Goal: Find contact information: Find contact information

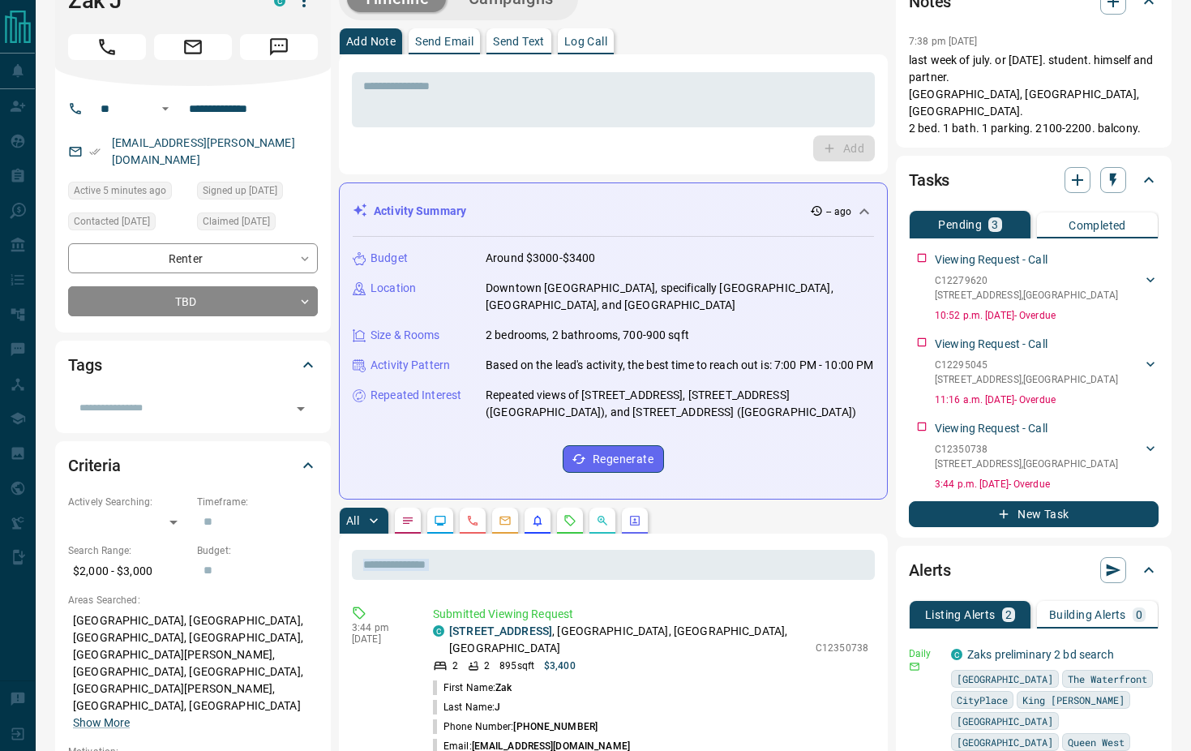
drag, startPoint x: 593, startPoint y: 508, endPoint x: 589, endPoint y: 517, distance: 9.1
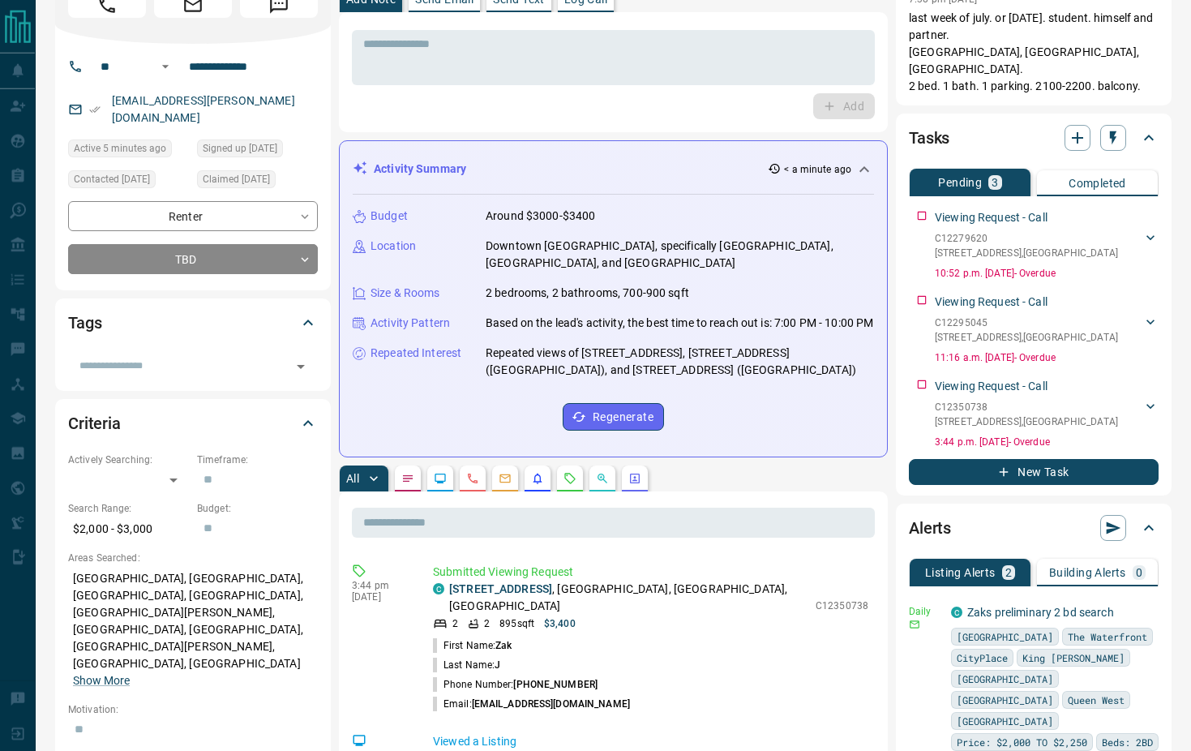
scroll to position [65, 0]
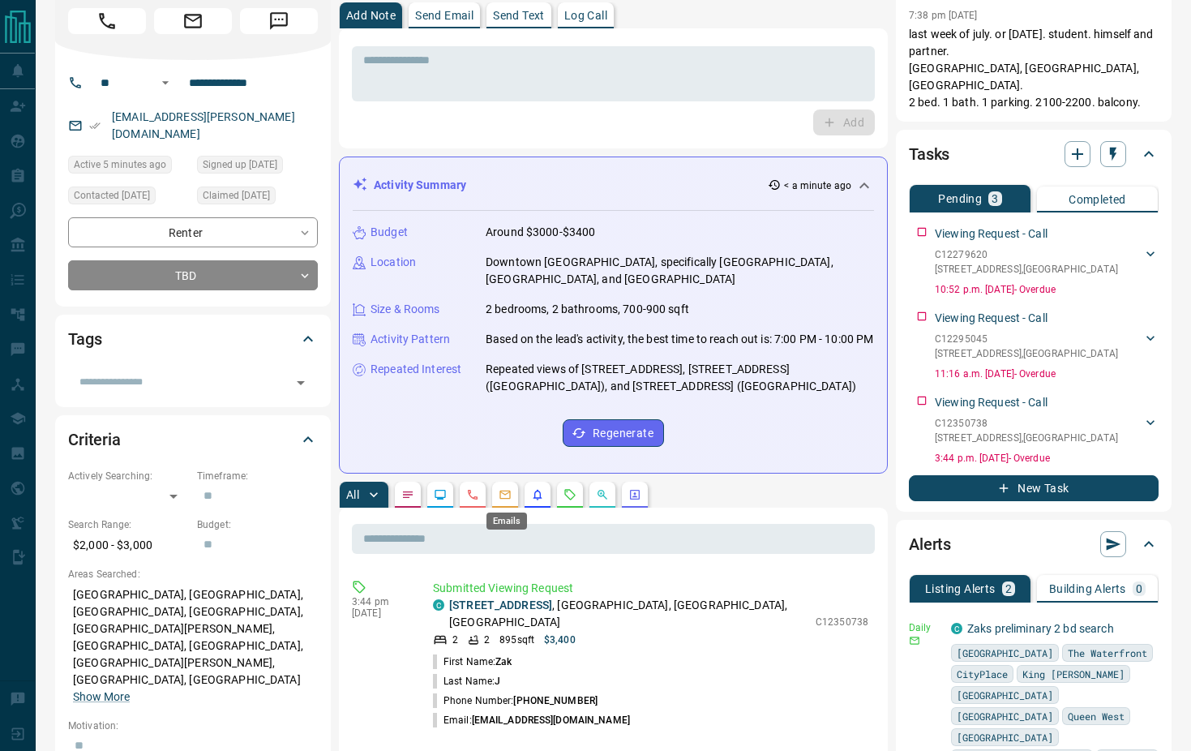
drag, startPoint x: 508, startPoint y: 492, endPoint x: 532, endPoint y: 497, distance: 24.8
click at [508, 492] on icon "Emails" at bounding box center [505, 494] width 13 height 13
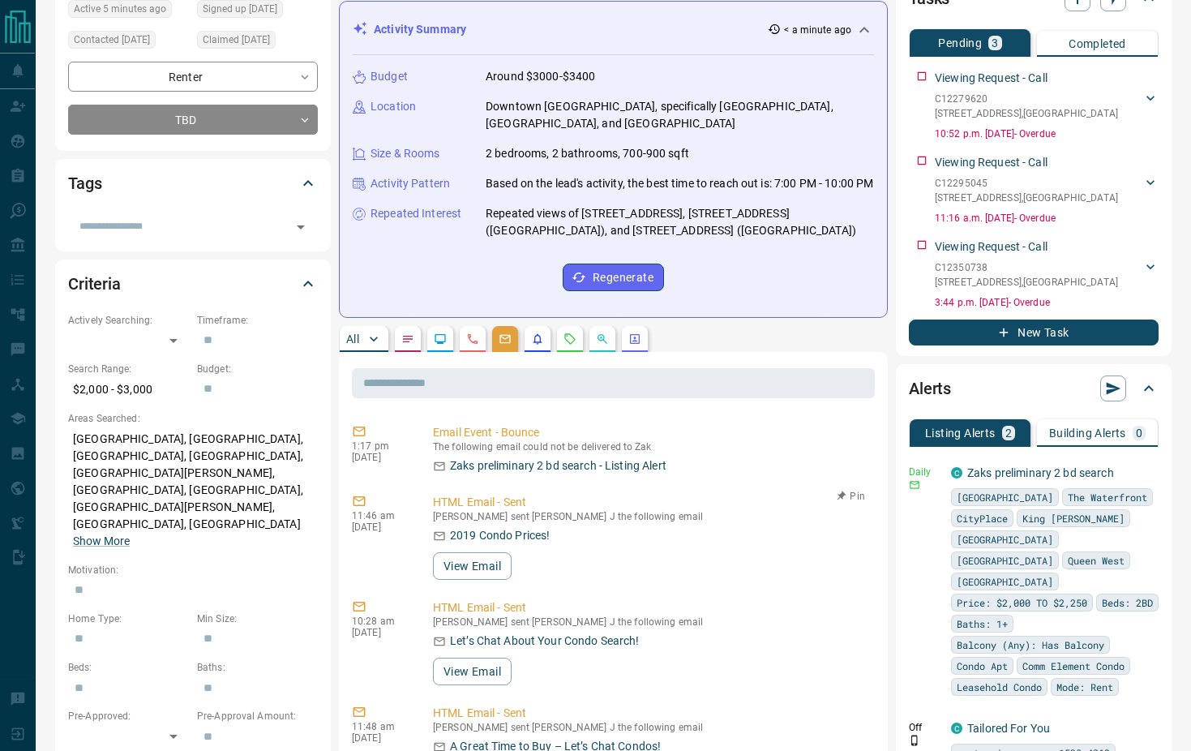
scroll to position [0, 0]
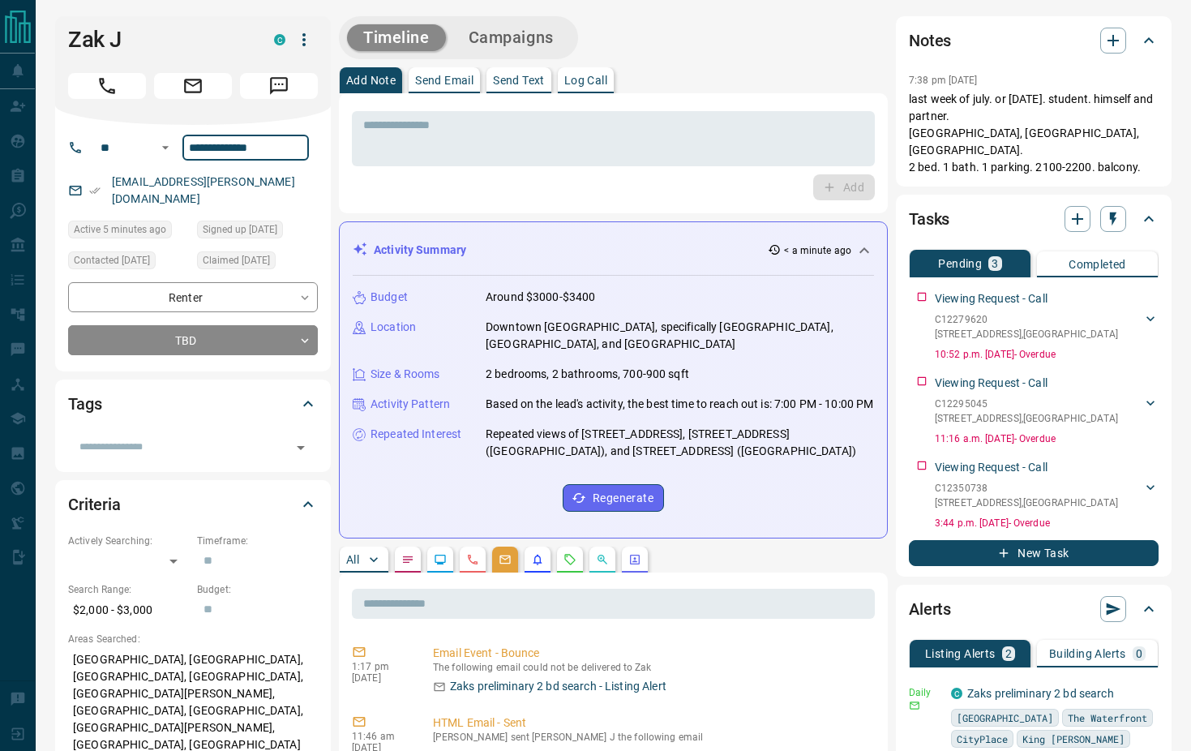
click at [223, 150] on input "**********" at bounding box center [245, 148] width 127 height 26
click at [439, 83] on p "Send Email" at bounding box center [444, 80] width 58 height 11
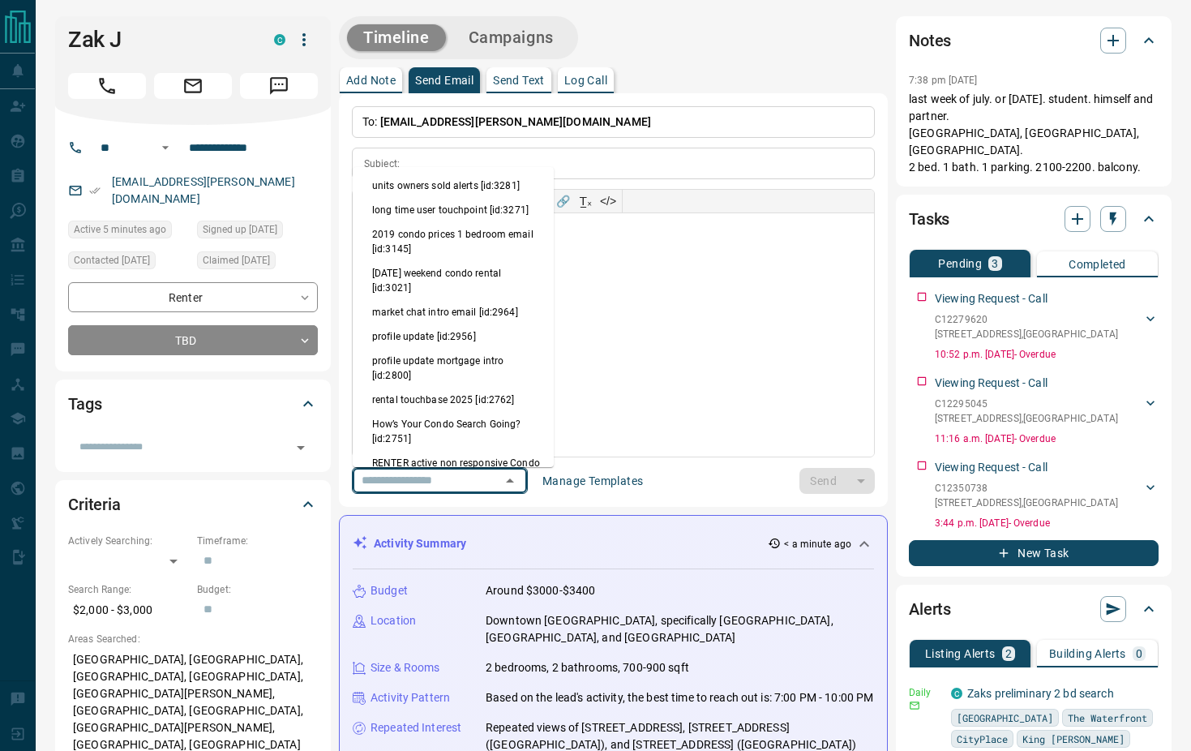
drag, startPoint x: 469, startPoint y: 474, endPoint x: 474, endPoint y: 483, distance: 10.9
click at [470, 478] on input "text" at bounding box center [416, 480] width 123 height 20
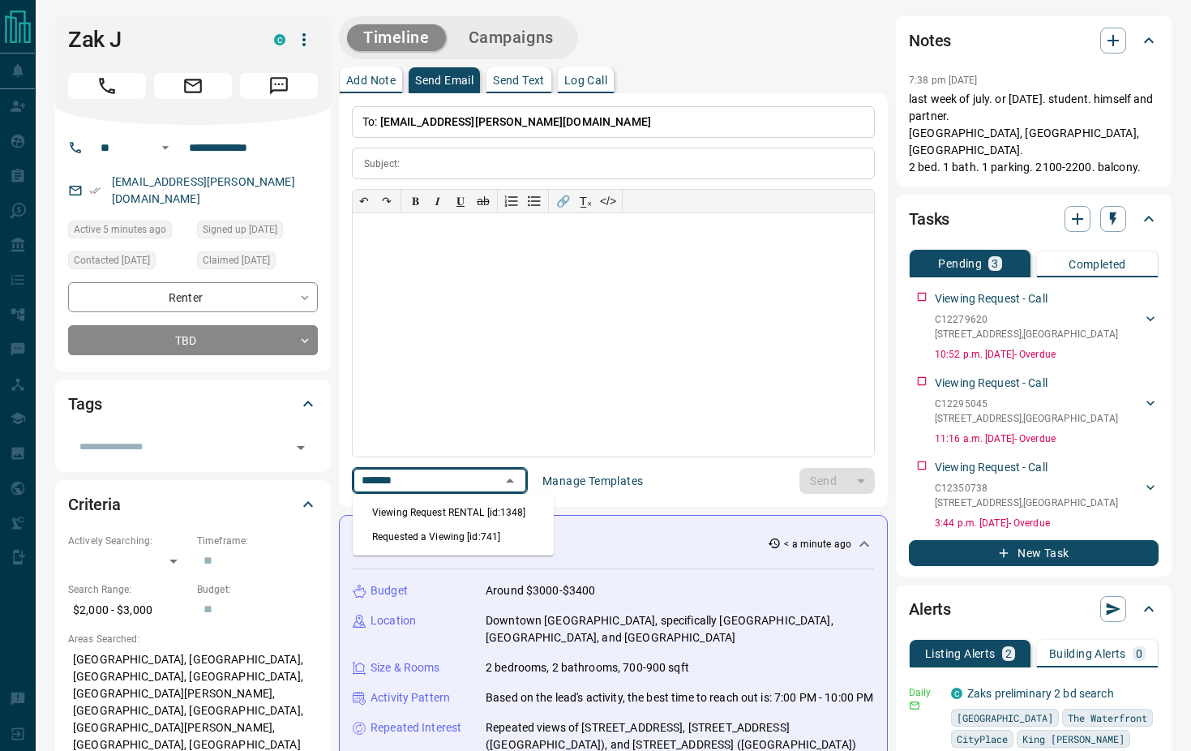
click at [471, 507] on li "Viewing Request RENTAL [id:1348]" at bounding box center [453, 512] width 201 height 24
type input "*******"
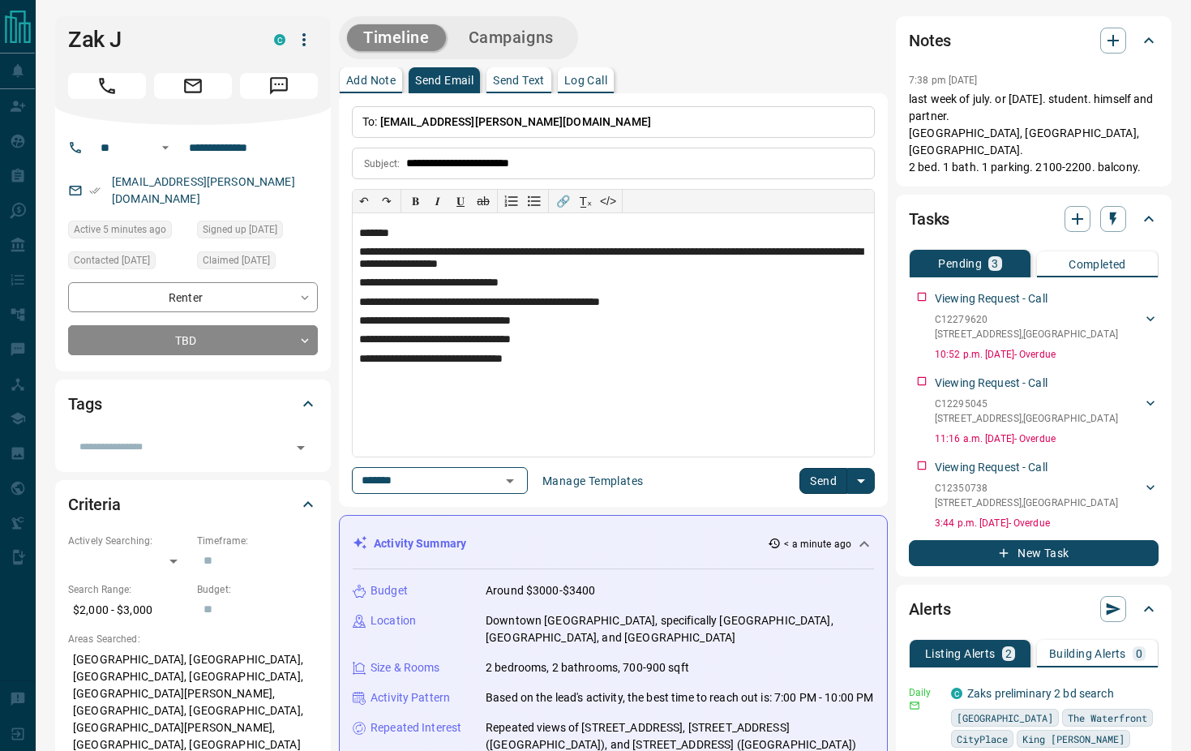
type input "**********"
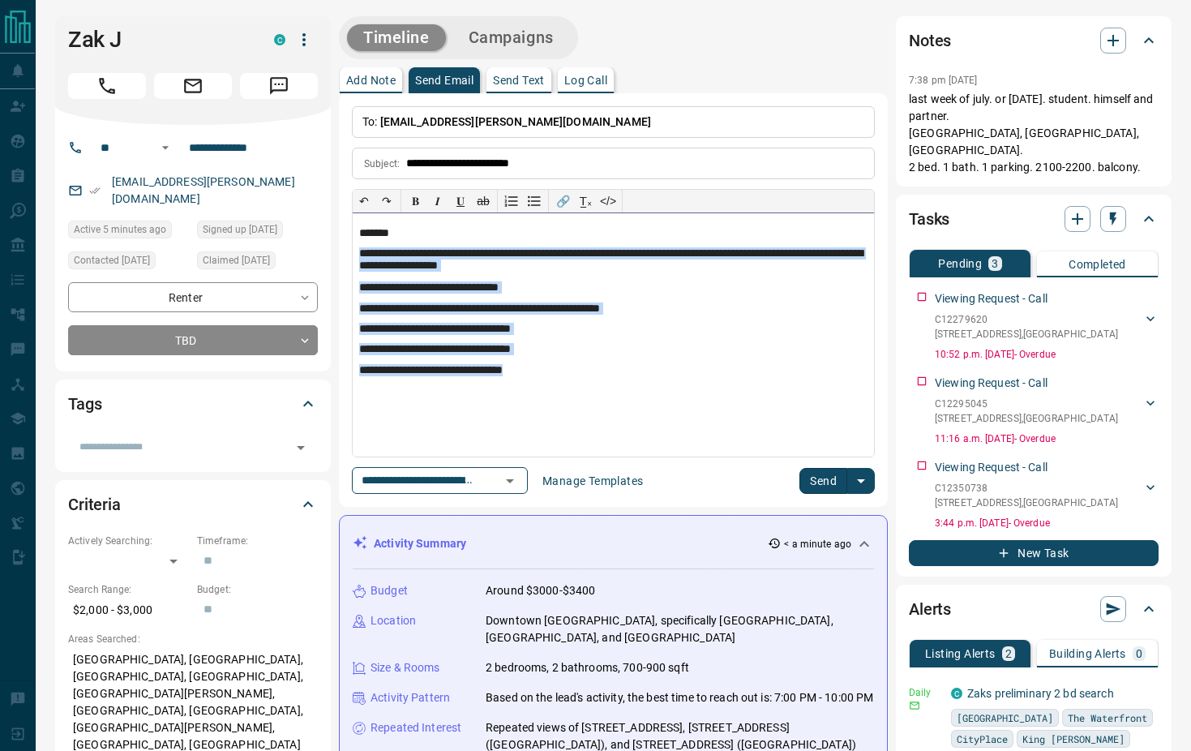
drag, startPoint x: 581, startPoint y: 374, endPoint x: 345, endPoint y: 260, distance: 262.6
click at [353, 260] on div "**********" at bounding box center [613, 334] width 521 height 243
copy div "**********"
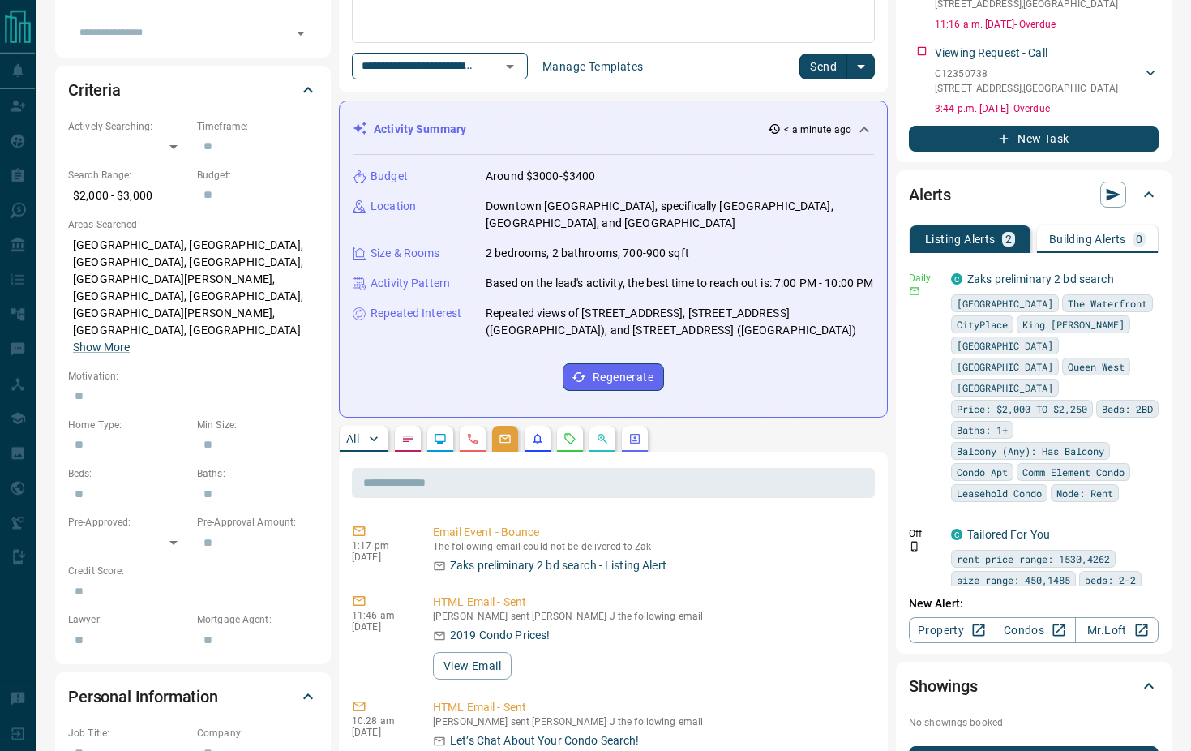
scroll to position [441, 0]
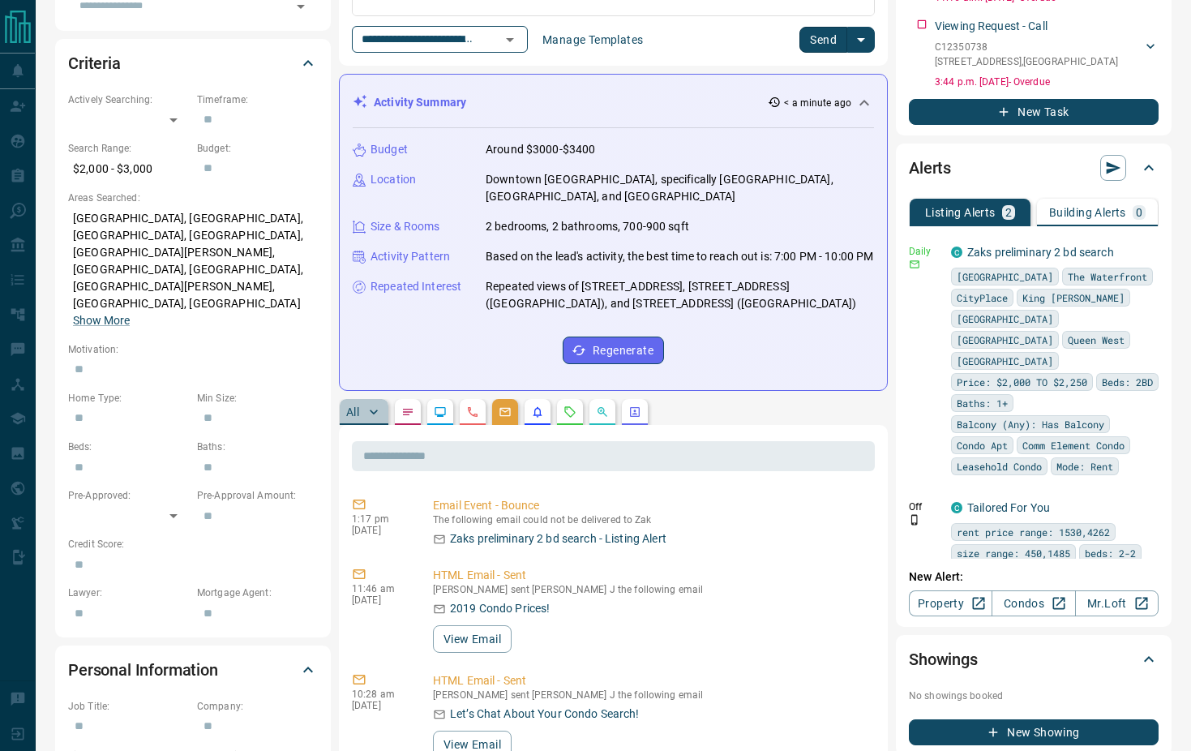
click at [364, 410] on button "All" at bounding box center [364, 412] width 49 height 26
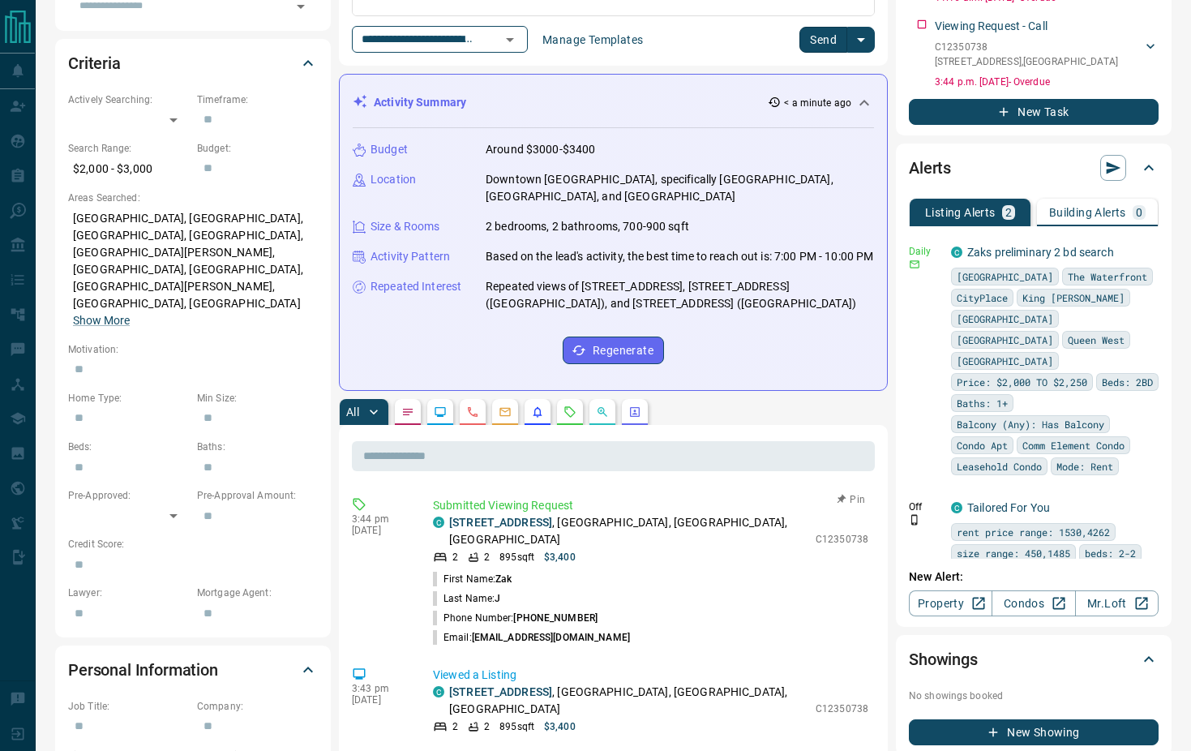
drag, startPoint x: 564, startPoint y: 600, endPoint x: 514, endPoint y: 600, distance: 49.5
click at [514, 608] on li "Phone Number: [PHONE_NUMBER]" at bounding box center [650, 617] width 435 height 19
click at [573, 628] on li "Email: [EMAIL_ADDRESS][DOMAIN_NAME]" at bounding box center [650, 637] width 435 height 19
drag, startPoint x: 573, startPoint y: 625, endPoint x: 474, endPoint y: 620, distance: 99.1
click at [474, 628] on li "Email: [EMAIL_ADDRESS][DOMAIN_NAME]" at bounding box center [650, 637] width 435 height 19
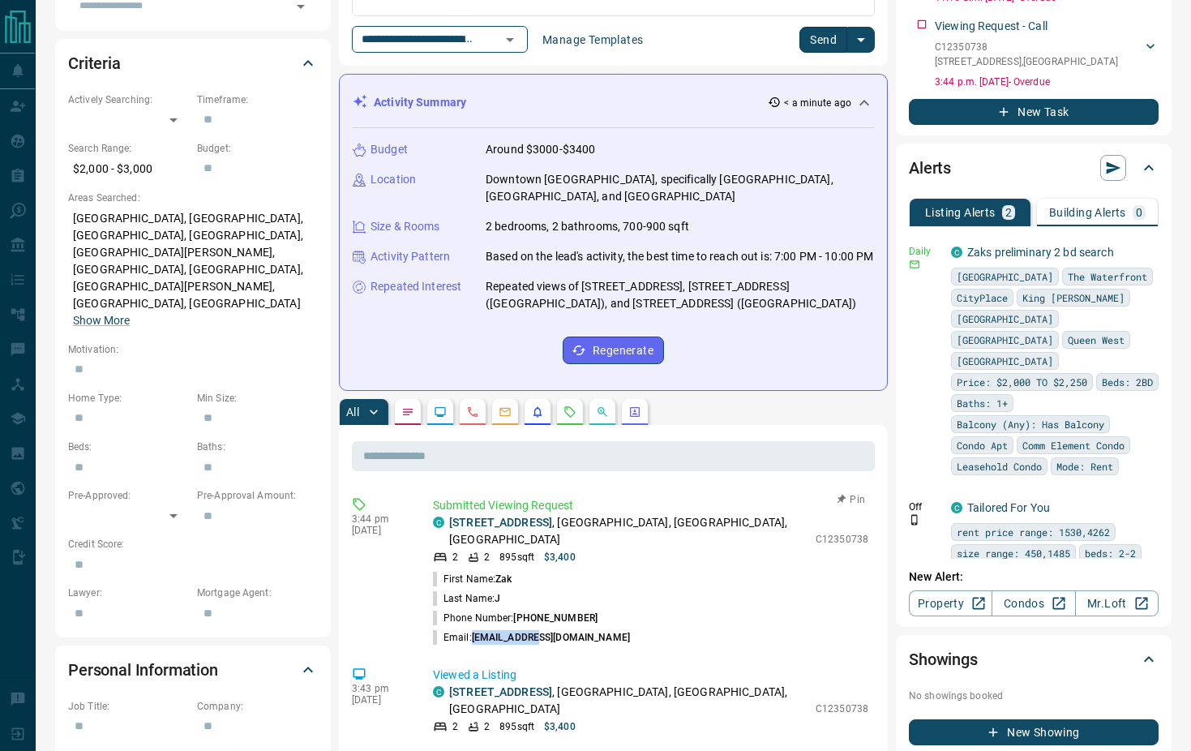
copy span "[EMAIL_ADDRESS][DOMAIN_NAME]"
click at [508, 414] on icon "Emails" at bounding box center [505, 411] width 13 height 13
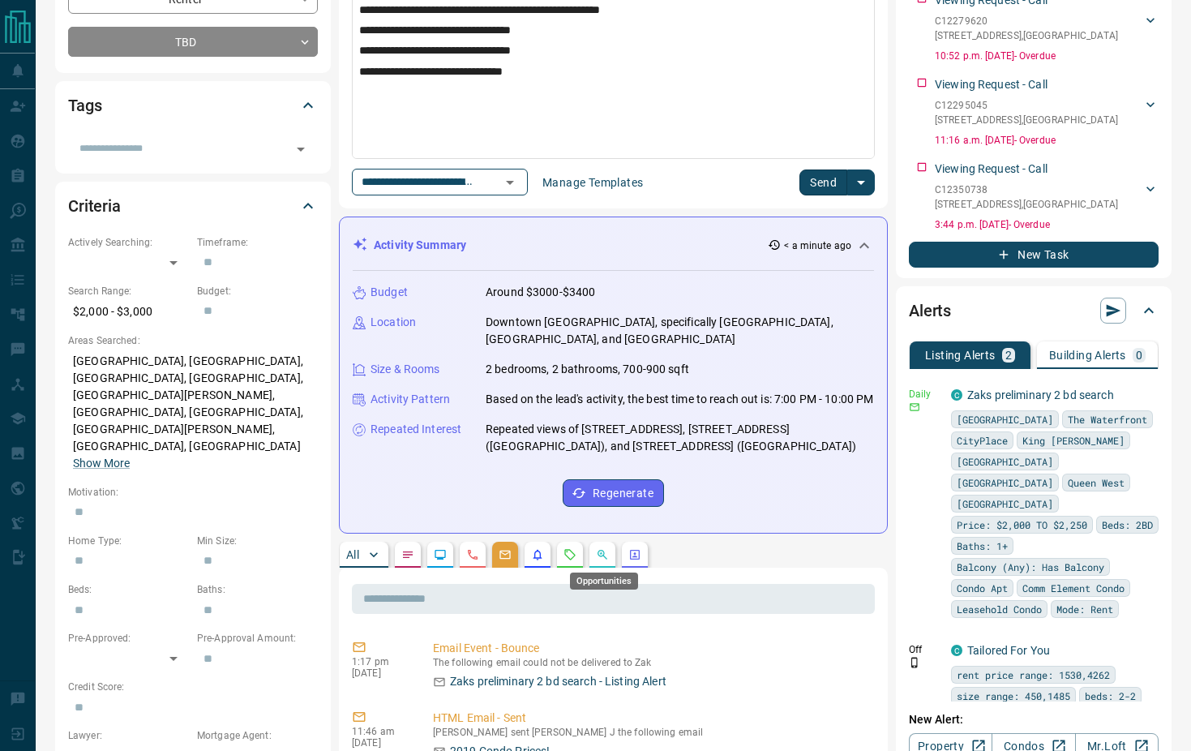
scroll to position [493, 0]
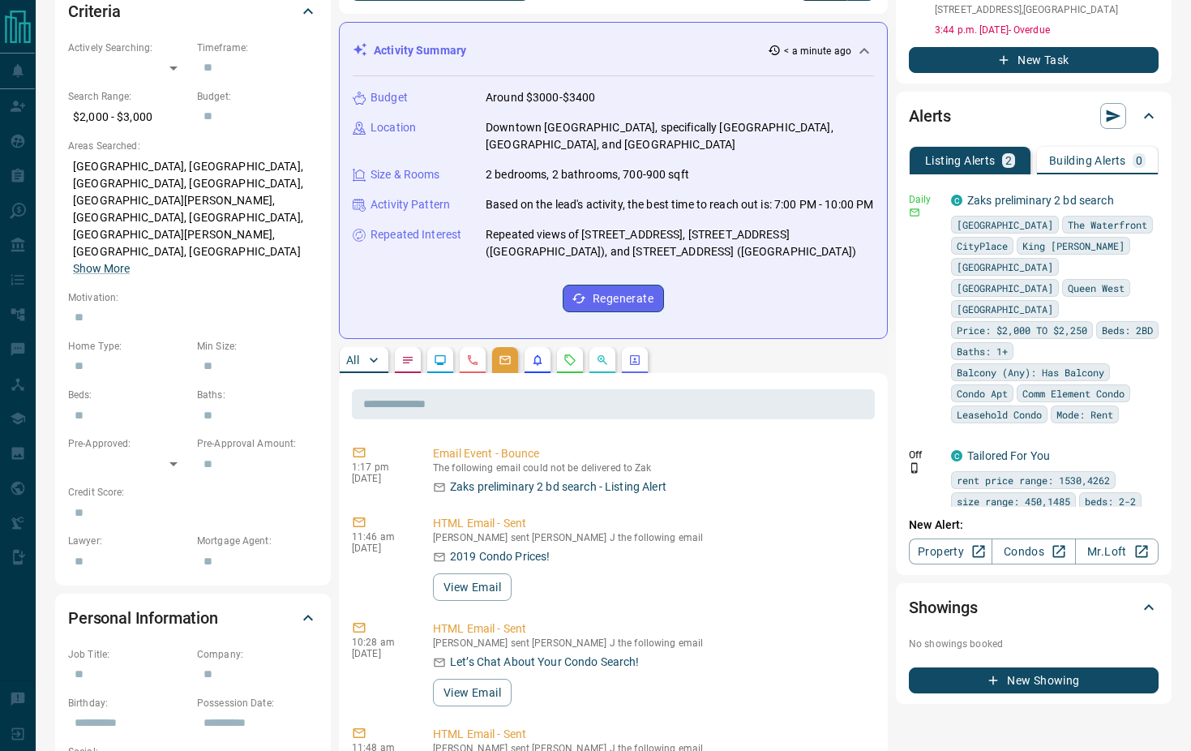
click at [365, 360] on button "All" at bounding box center [364, 360] width 49 height 26
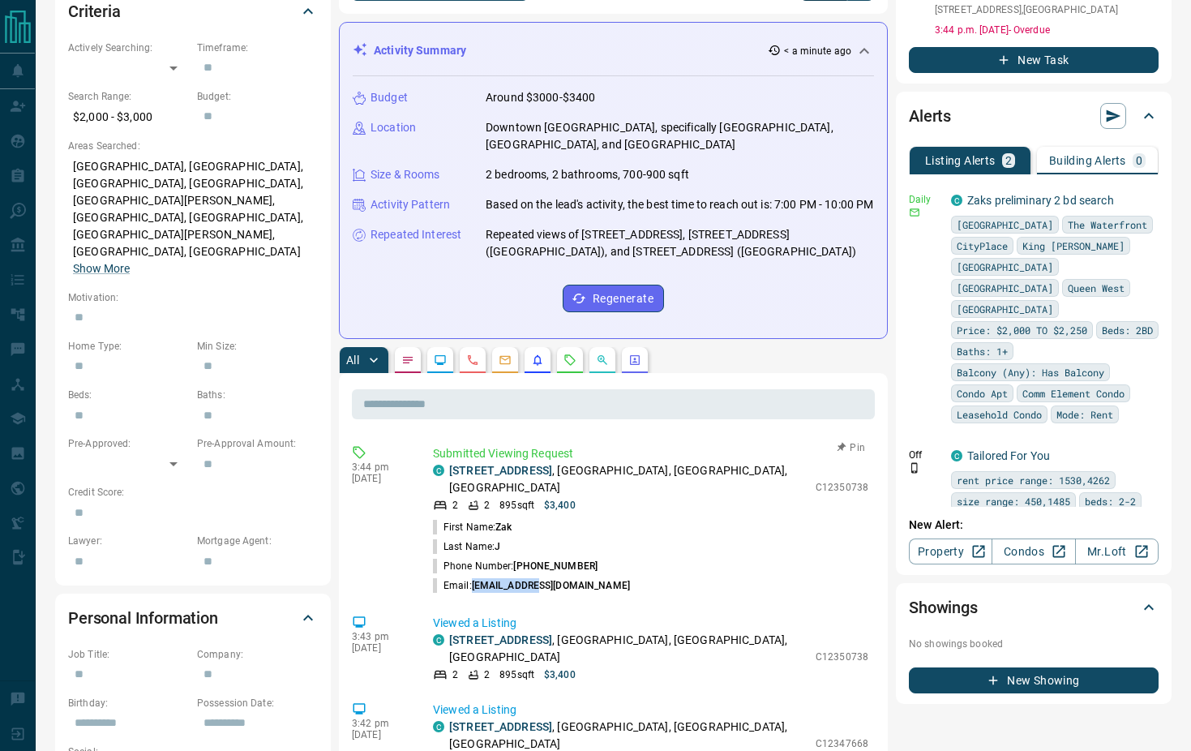
drag, startPoint x: 558, startPoint y: 575, endPoint x: 474, endPoint y: 573, distance: 83.5
click at [474, 576] on li "Email: [EMAIL_ADDRESS][DOMAIN_NAME]" at bounding box center [650, 585] width 435 height 19
copy span "[EMAIL_ADDRESS][DOMAIN_NAME]"
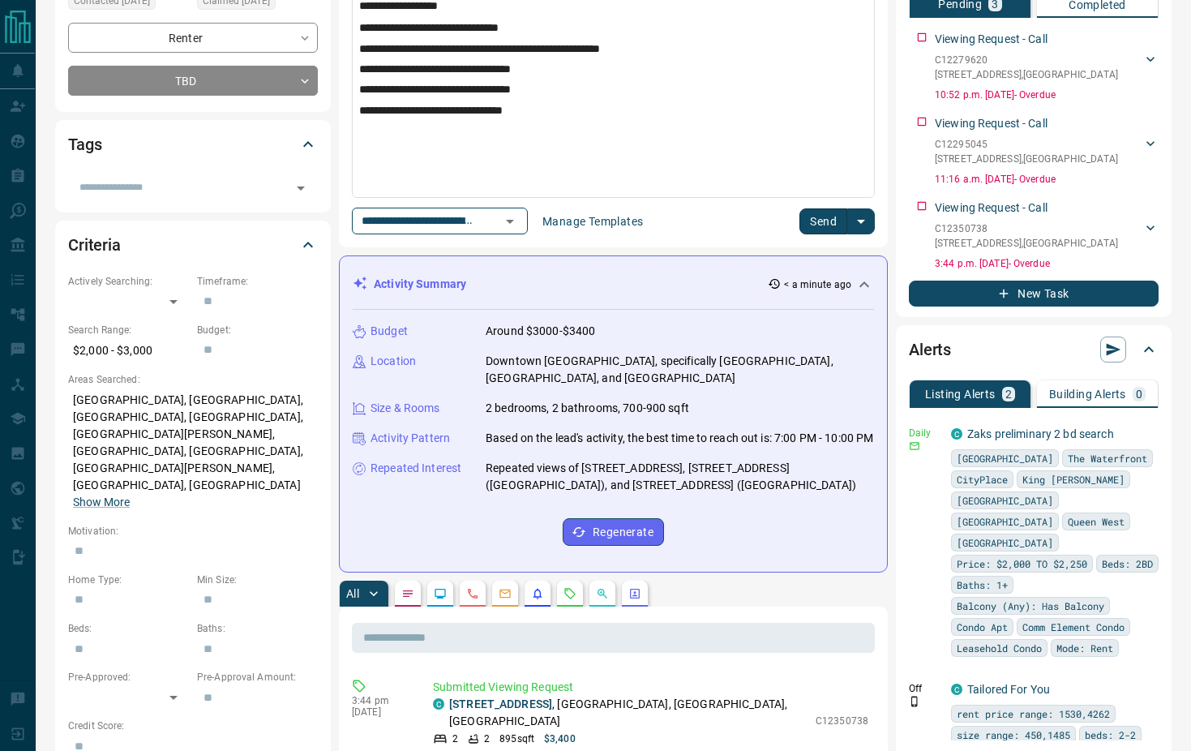
scroll to position [0, 0]
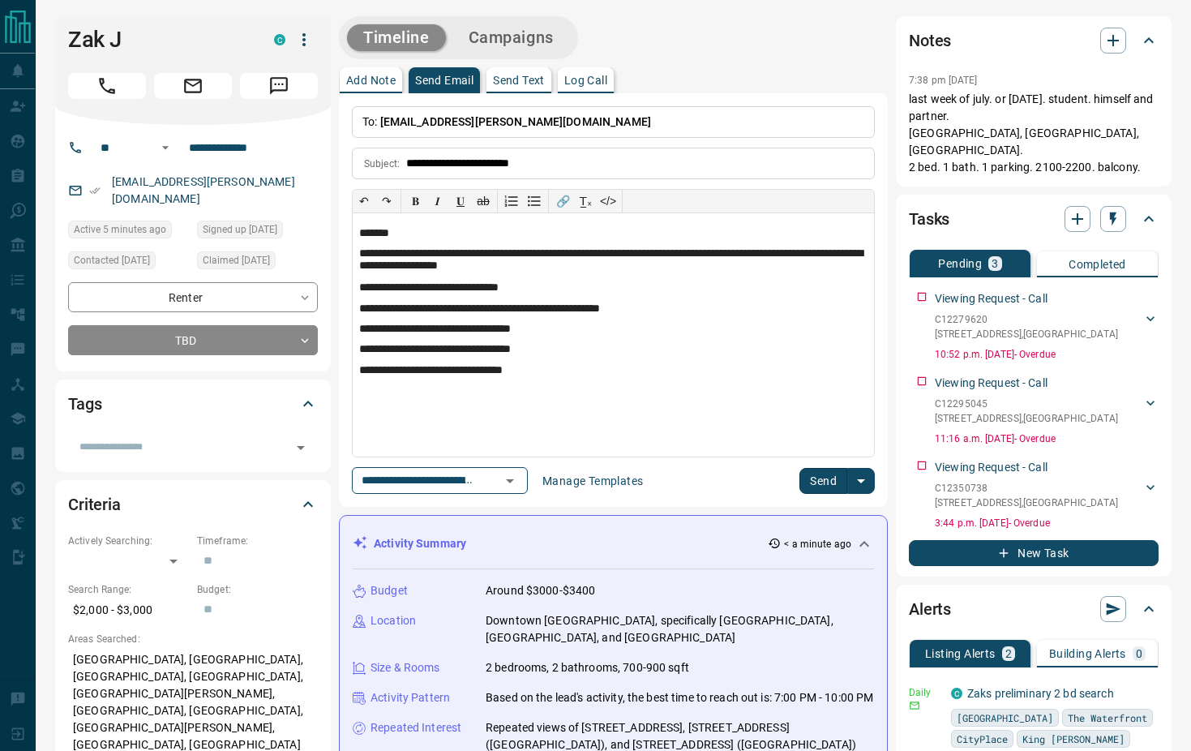
click at [433, 119] on span "[EMAIL_ADDRESS][PERSON_NAME][DOMAIN_NAME]" at bounding box center [515, 121] width 271 height 13
drag, startPoint x: 440, startPoint y: 120, endPoint x: 418, endPoint y: 124, distance: 22.3
click at [418, 124] on span "[EMAIL_ADDRESS][PERSON_NAME][DOMAIN_NAME]" at bounding box center [515, 121] width 271 height 13
click at [437, 123] on span "[EMAIL_ADDRESS][PERSON_NAME][DOMAIN_NAME]" at bounding box center [515, 121] width 271 height 13
drag, startPoint x: 437, startPoint y: 123, endPoint x: 467, endPoint y: 117, distance: 30.7
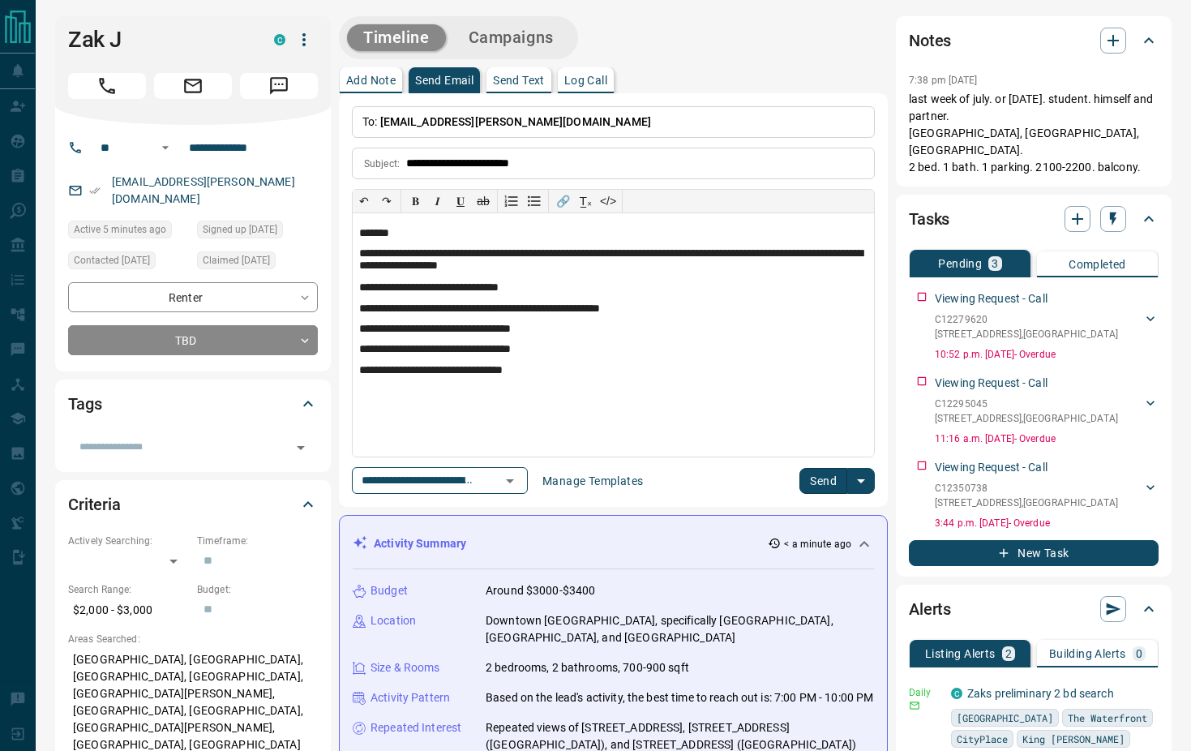
click at [436, 123] on span "[EMAIL_ADDRESS][PERSON_NAME][DOMAIN_NAME]" at bounding box center [515, 121] width 271 height 13
